Goal: Task Accomplishment & Management: Complete application form

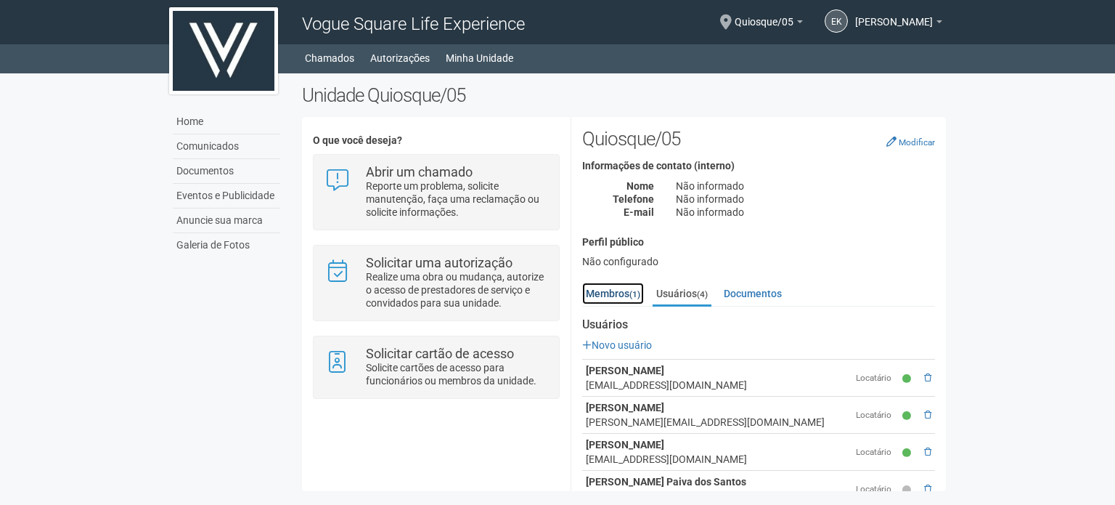
click at [612, 303] on link "Membros (1)" at bounding box center [613, 293] width 62 height 22
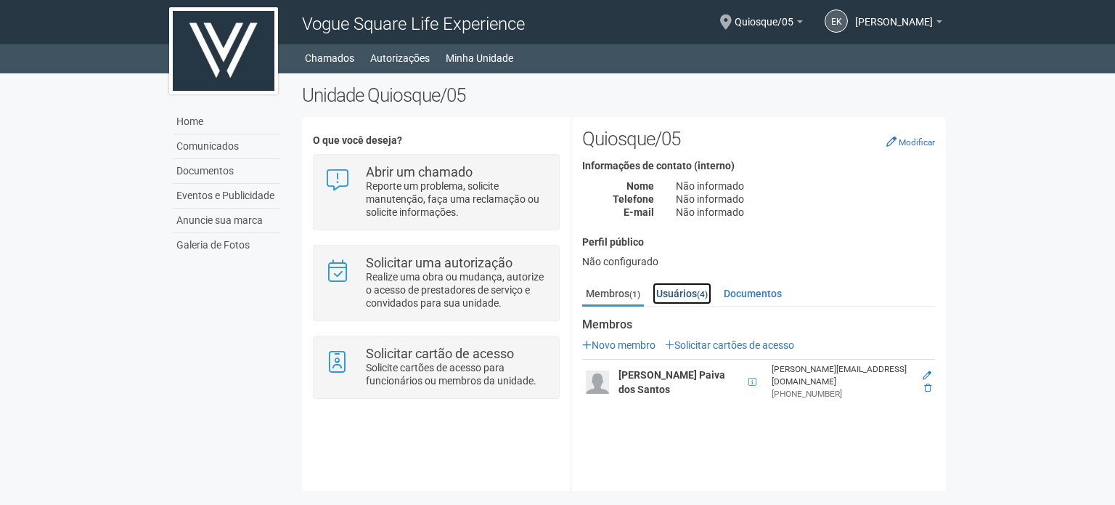
click at [654, 295] on link "Usuários (4)" at bounding box center [682, 293] width 59 height 22
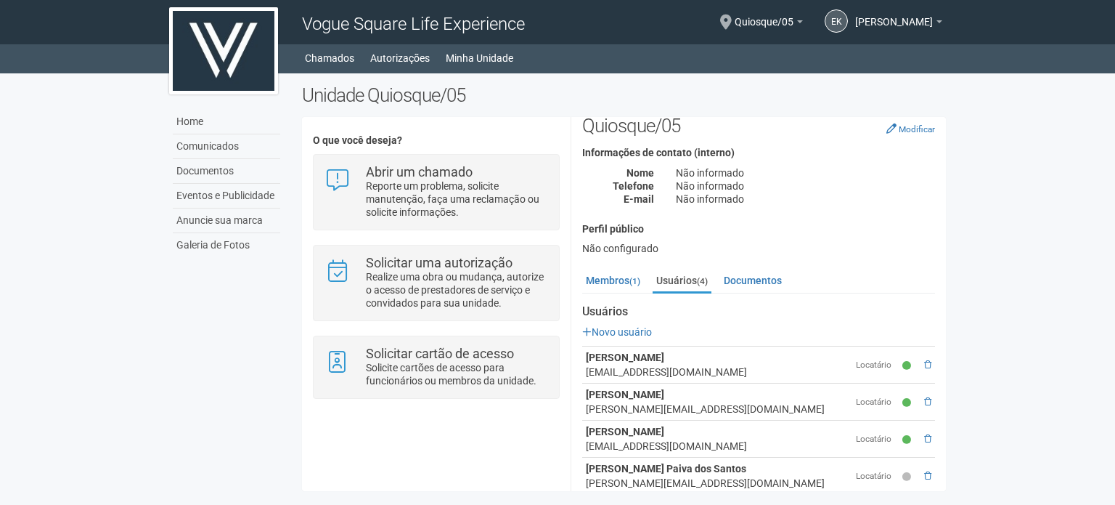
scroll to position [32, 0]
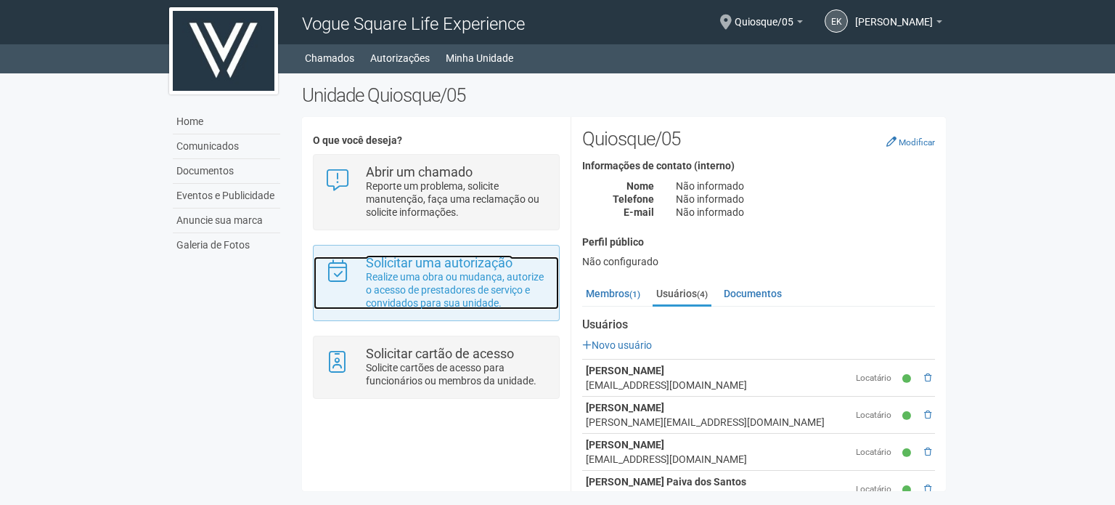
click at [423, 260] on strong "Solicitar uma autorização" at bounding box center [439, 262] width 147 height 15
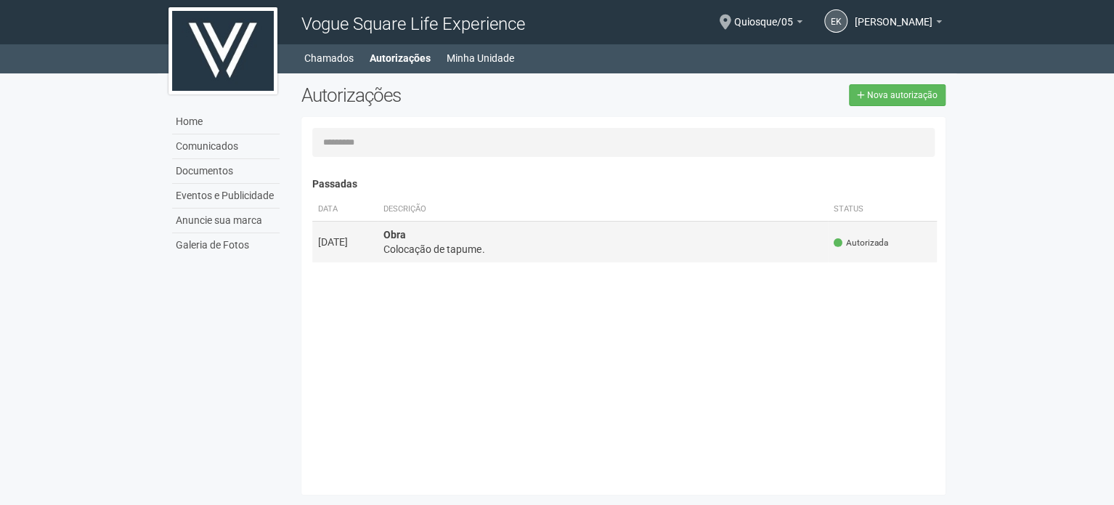
click at [409, 250] on div "Colocação de tapume." at bounding box center [602, 249] width 438 height 15
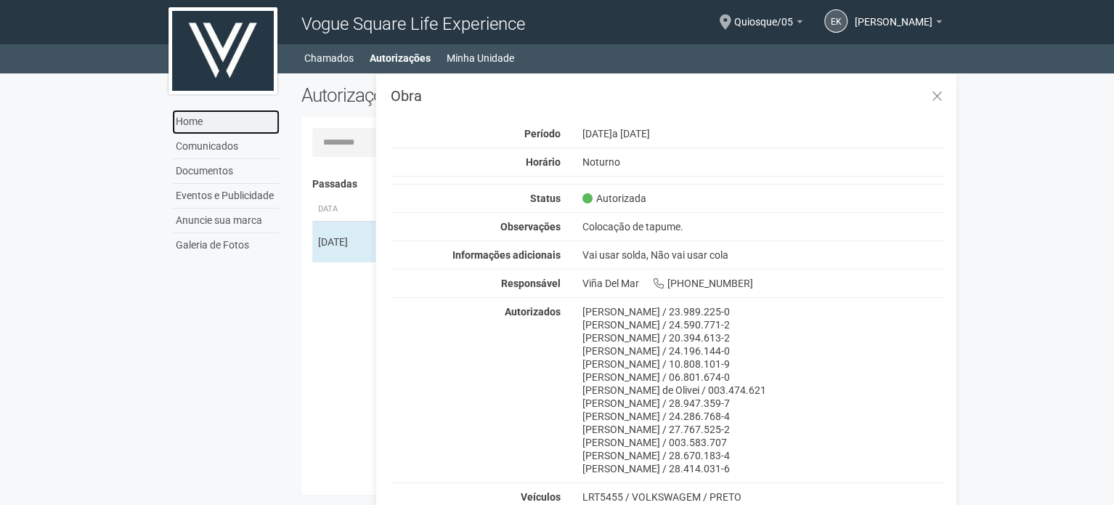
click at [238, 125] on link "Home" at bounding box center [225, 122] width 107 height 25
